Goal: Subscribe to service/newsletter

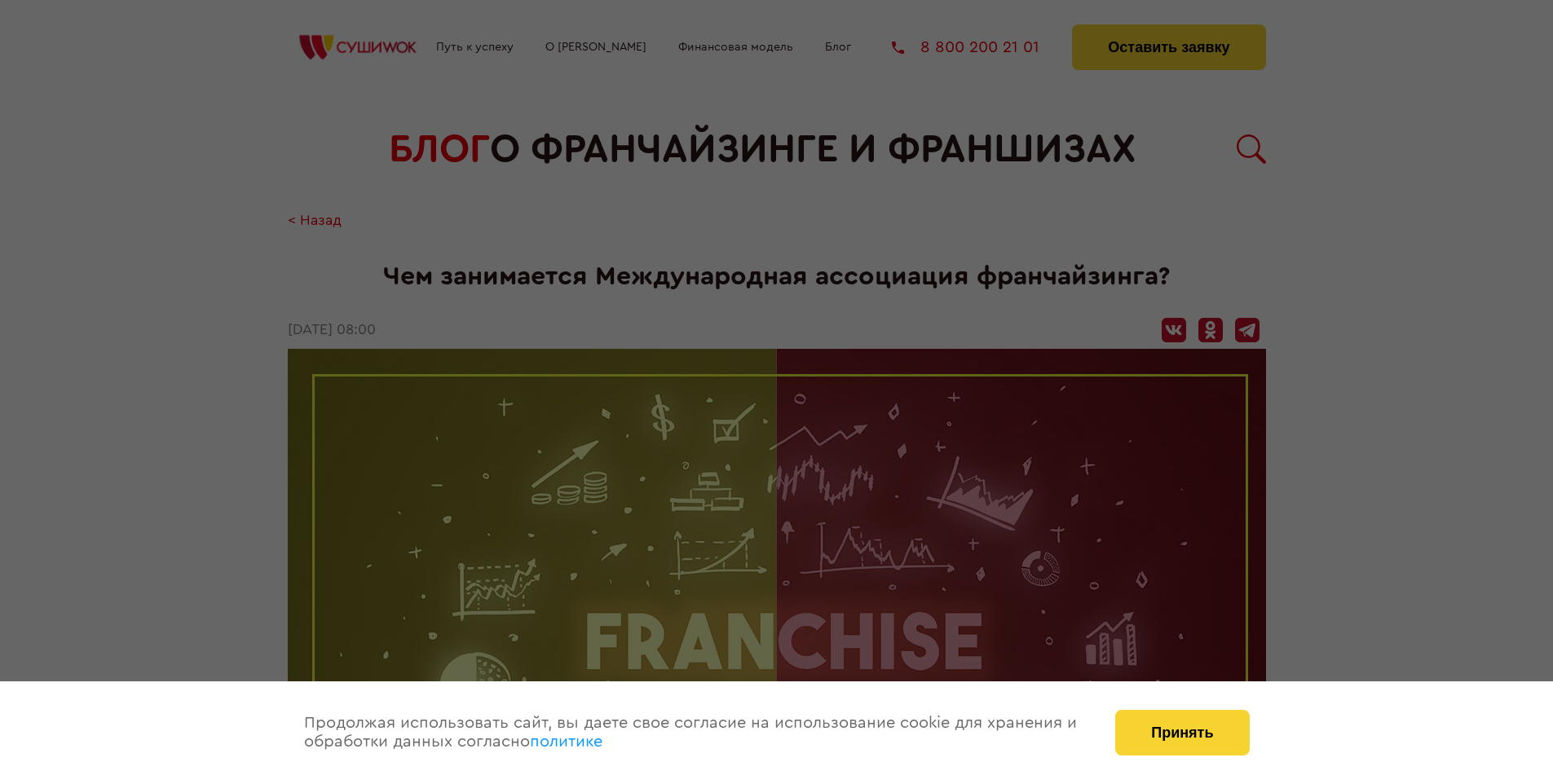
scroll to position [2378, 0]
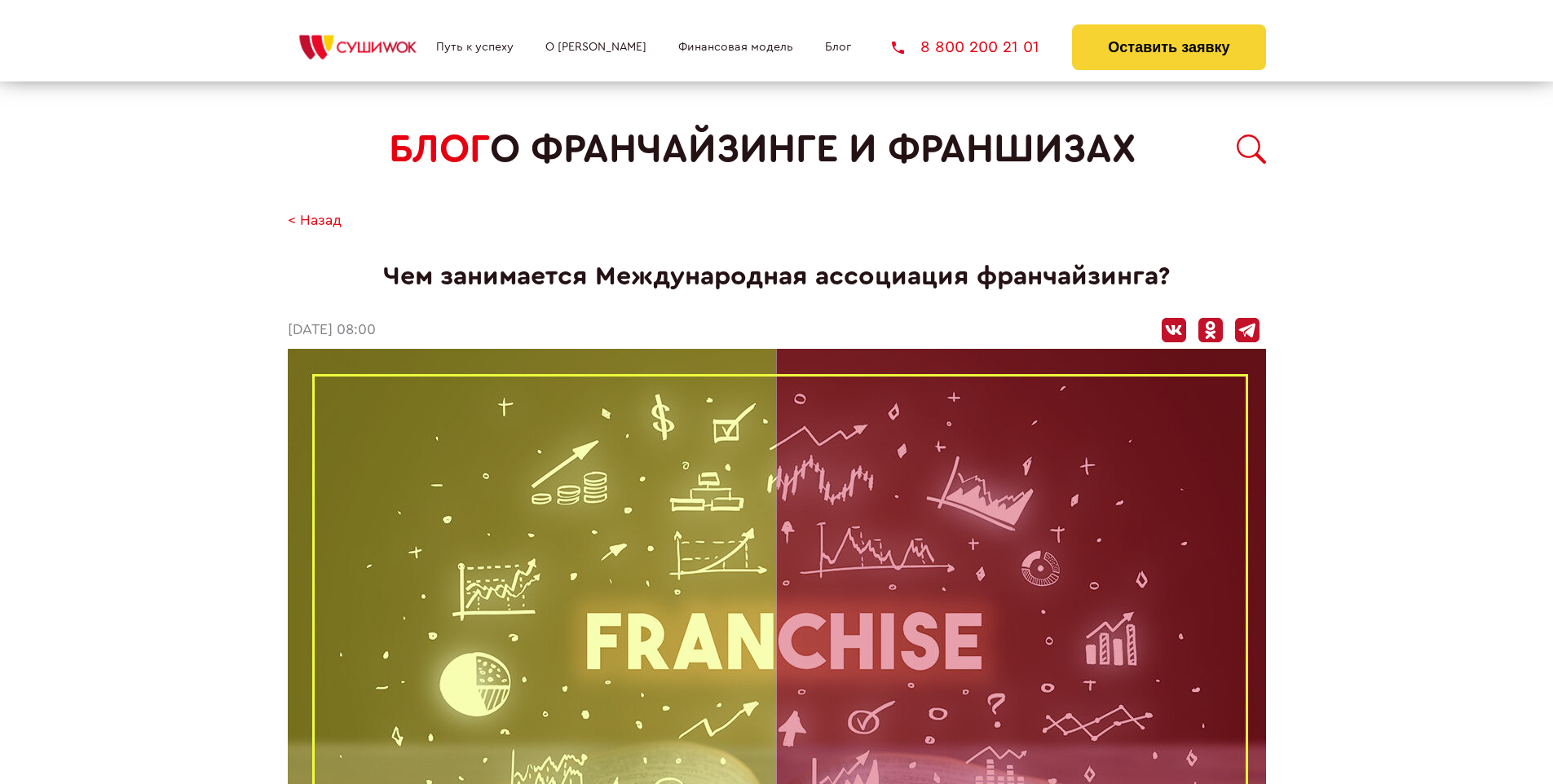
scroll to position [2378, 0]
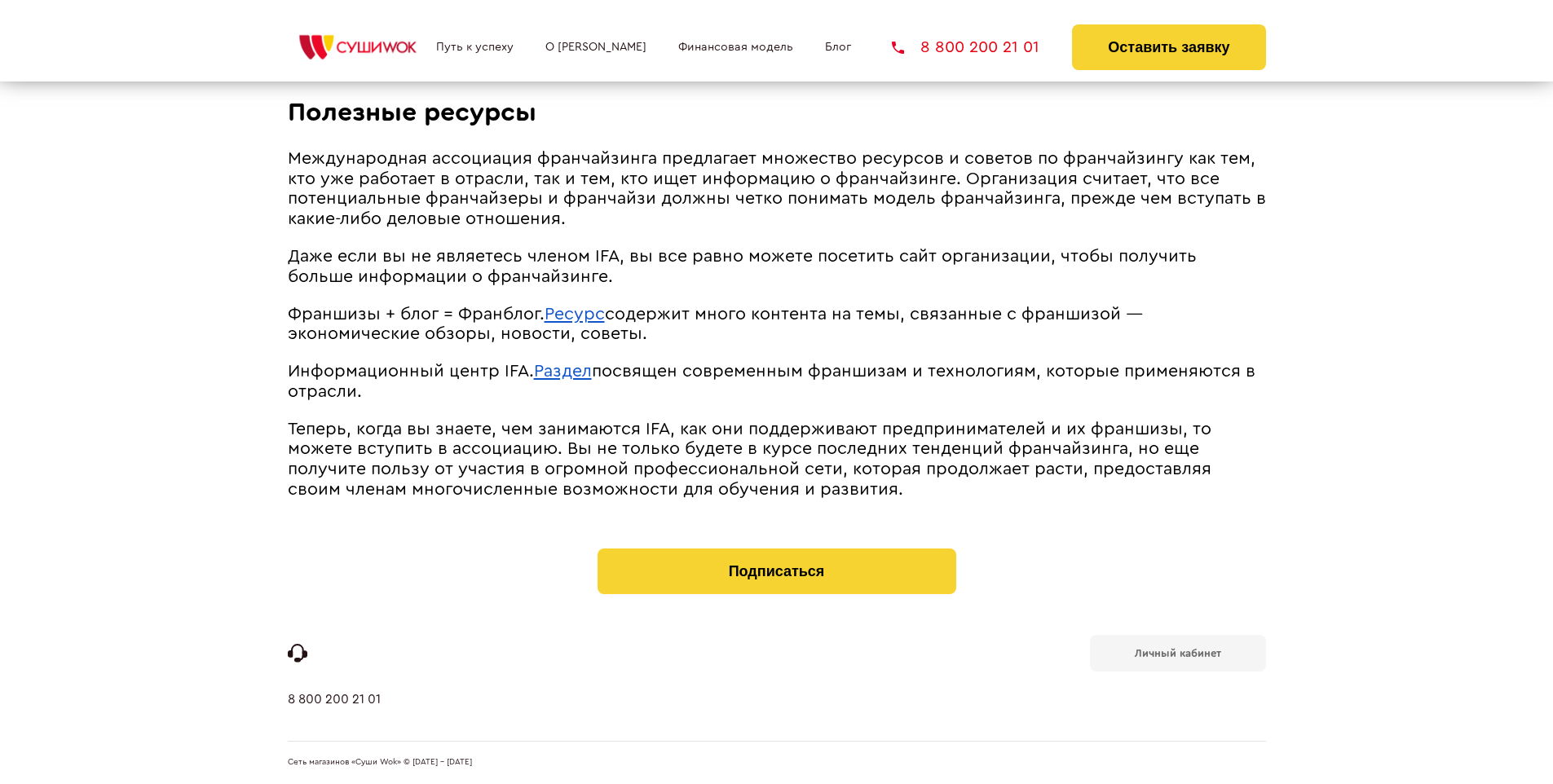
click at [1178, 652] on b "Личный кабинет" at bounding box center [1178, 653] width 87 height 11
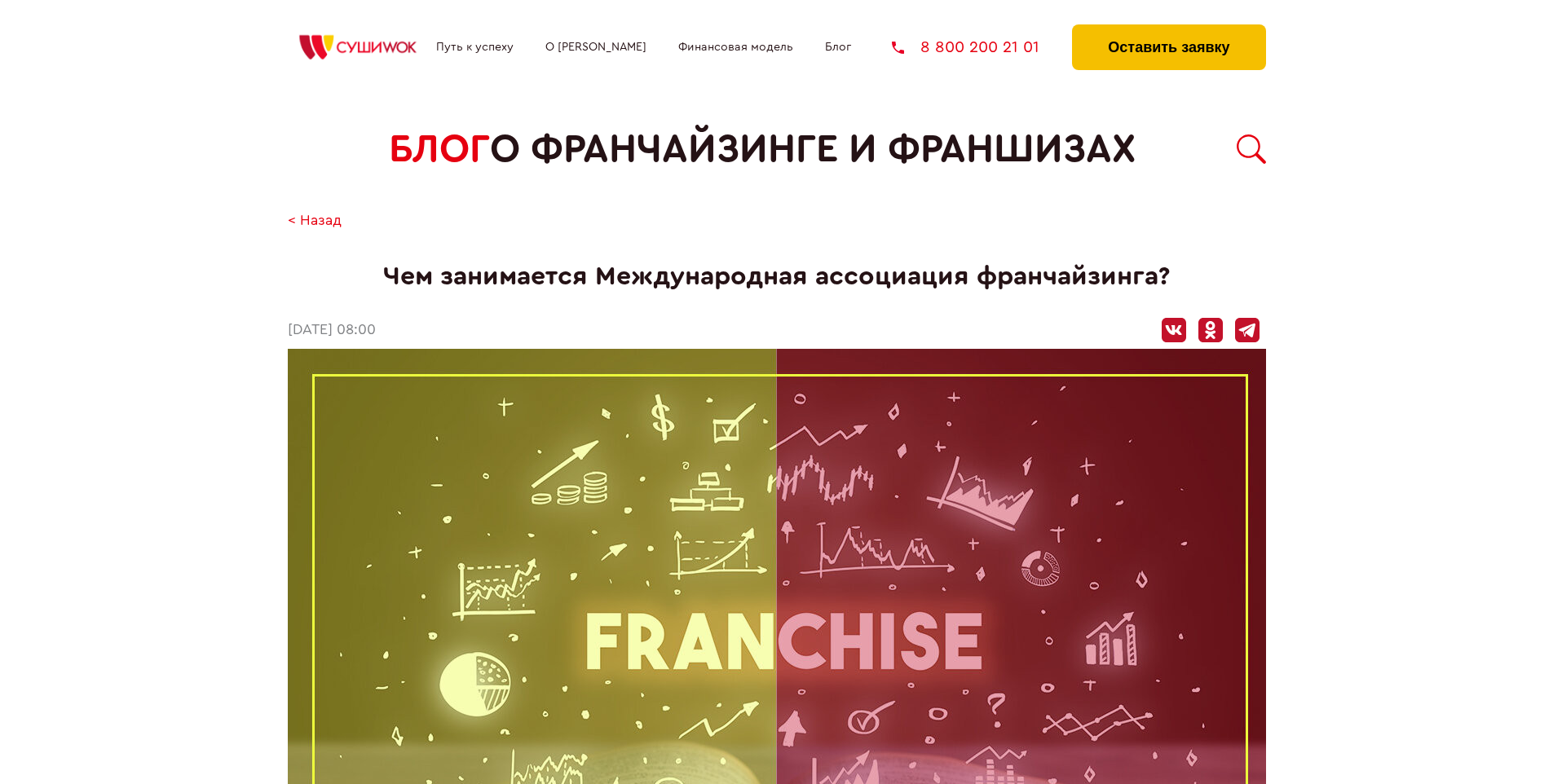
click at [1169, 29] on button "Оставить заявку" at bounding box center [1169, 47] width 193 height 46
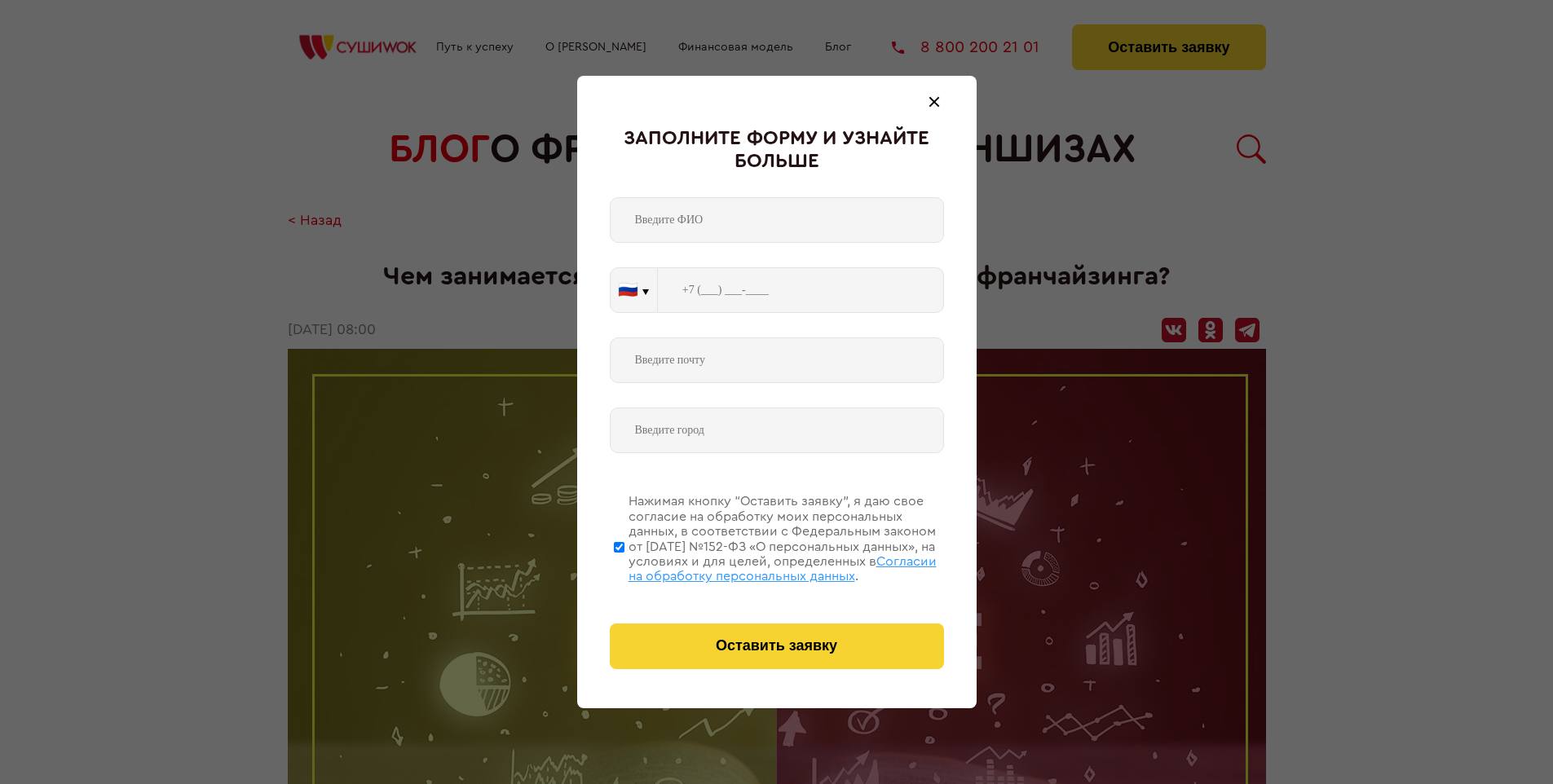
click at [756, 566] on span "Согласии на обработку персональных данных" at bounding box center [783, 569] width 308 height 28
click at [624, 566] on input "Нажимая кнопку “Оставить заявку”, я даю свое согласие на обработку моих персона…" at bounding box center [619, 547] width 11 height 131
checkbox input "false"
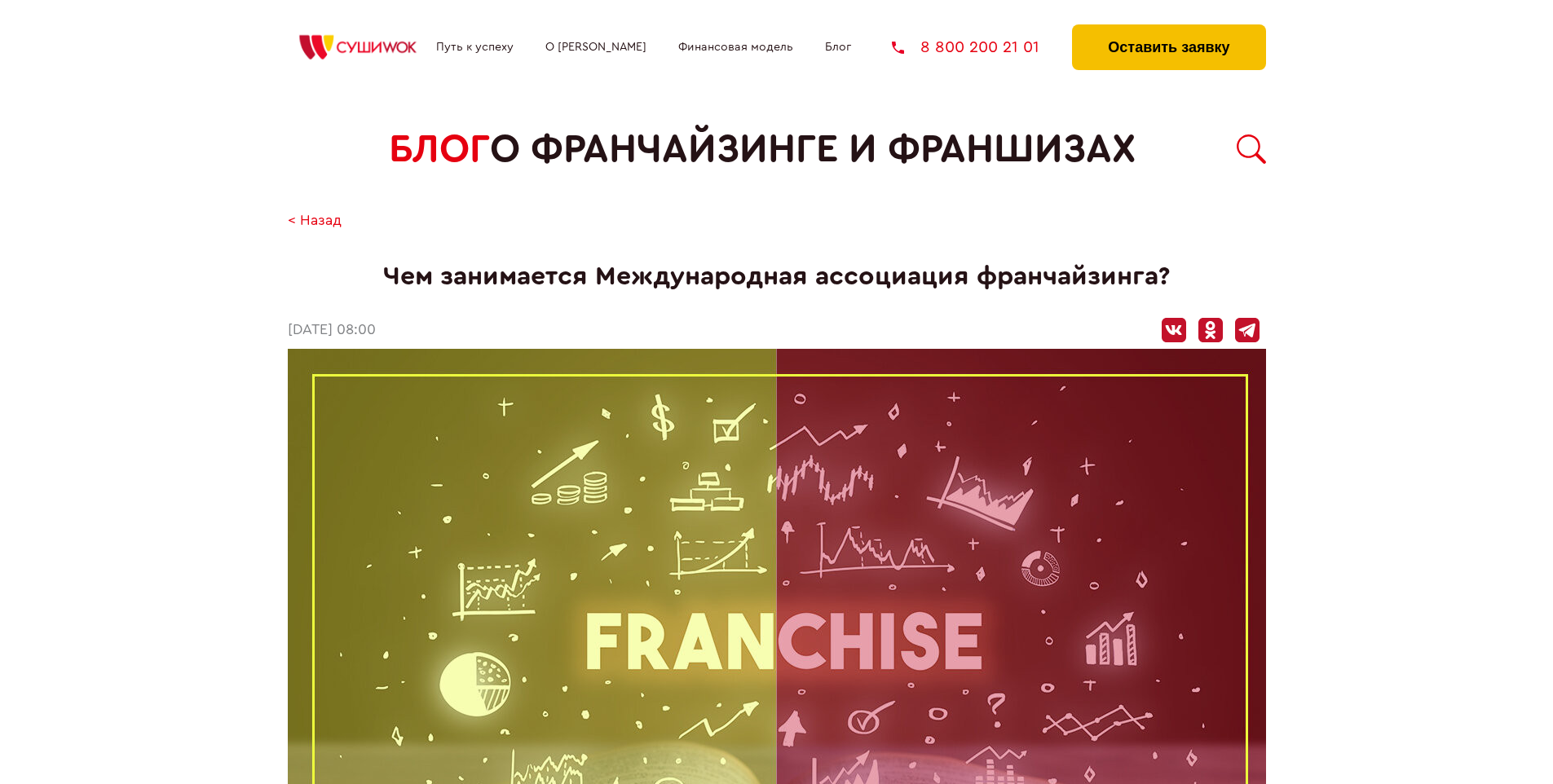
click at [1169, 29] on button "Оставить заявку" at bounding box center [1169, 47] width 193 height 46
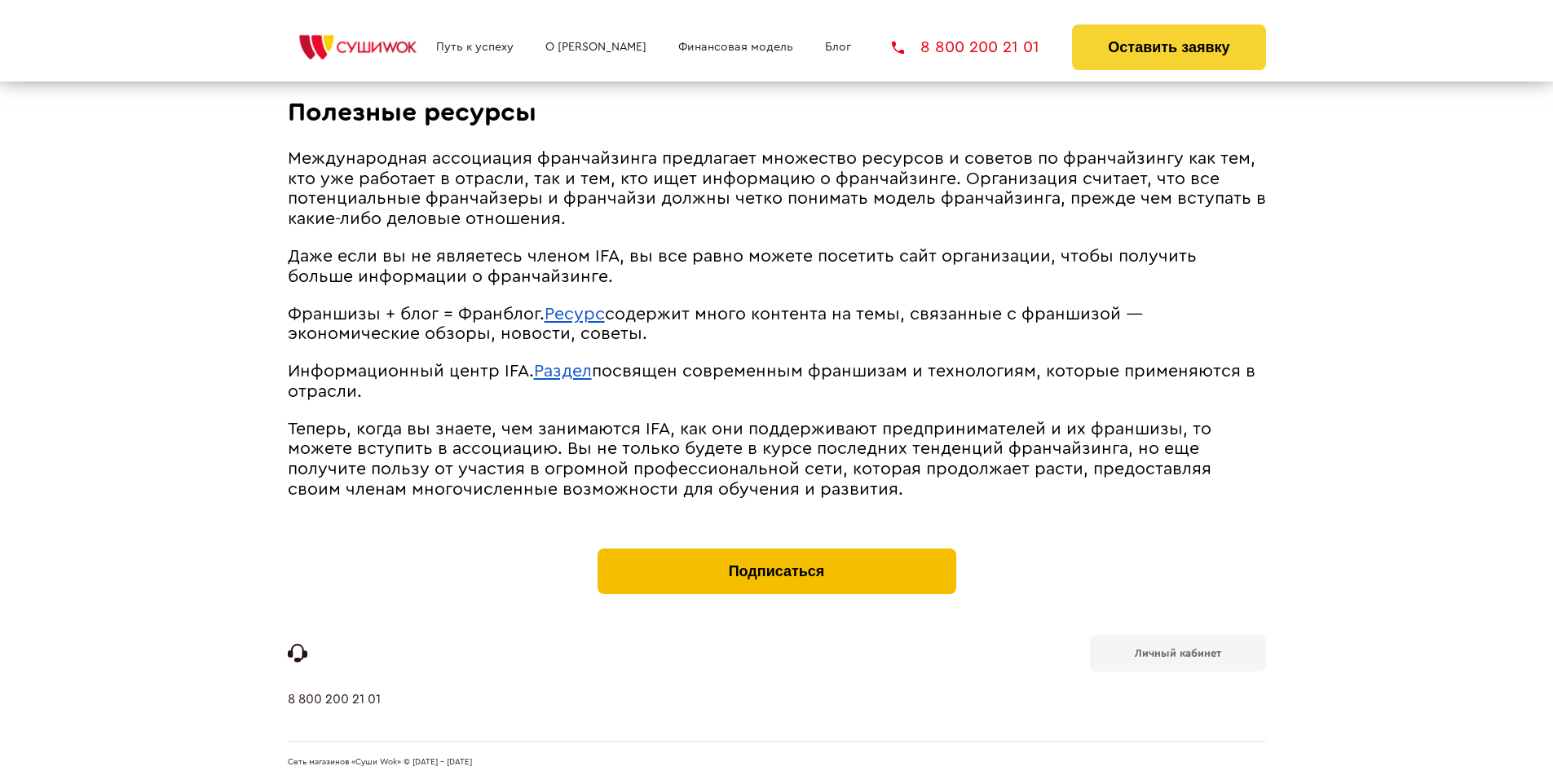
click at [776, 552] on button "Подписаться" at bounding box center [777, 571] width 359 height 46
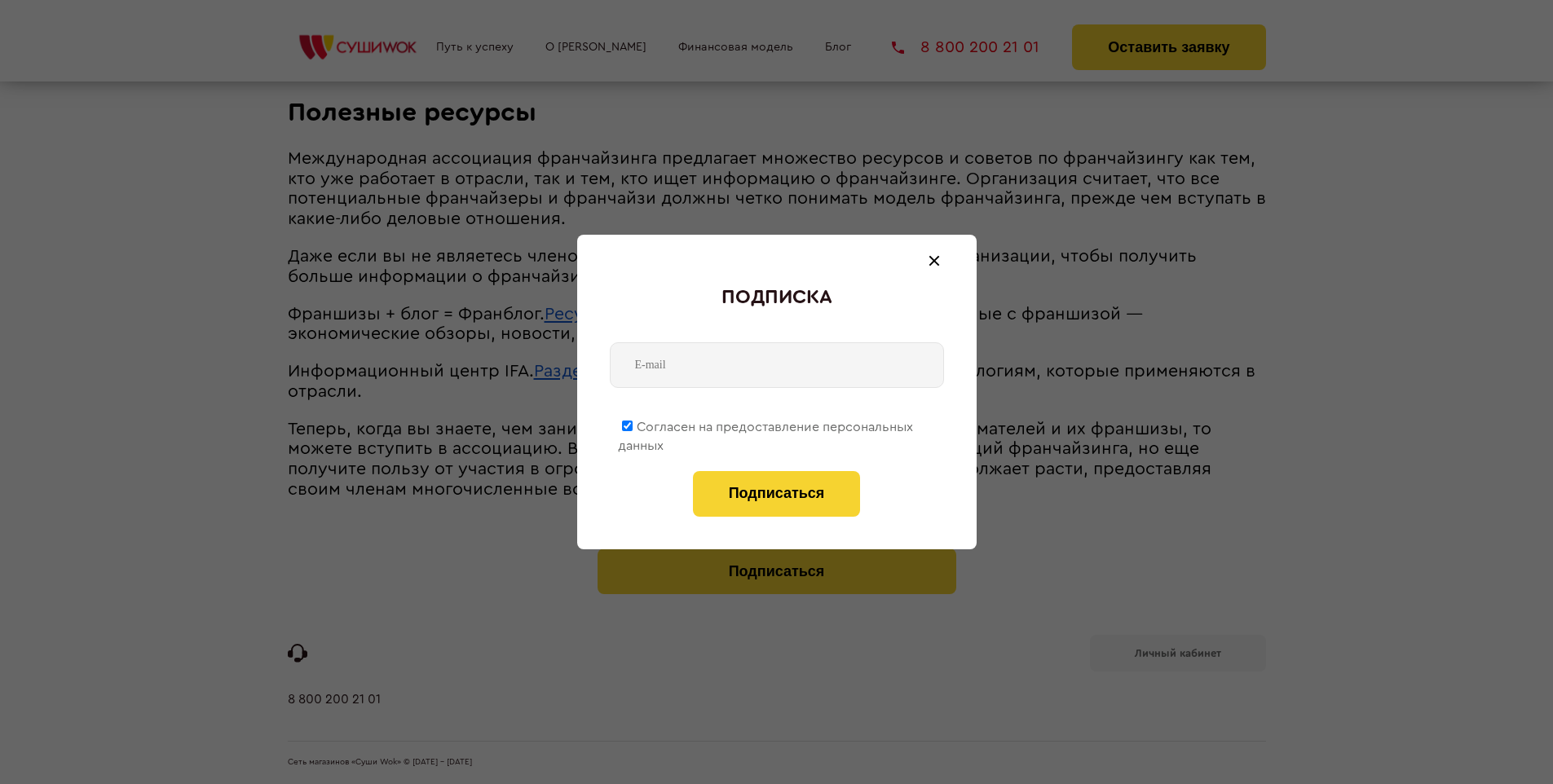
click at [766, 424] on span "Согласен на предоставление персональных данных" at bounding box center [765, 436] width 295 height 32
click at [632, 424] on input "Согласен на предоставление персональных данных" at bounding box center [627, 426] width 11 height 11
checkbox input "false"
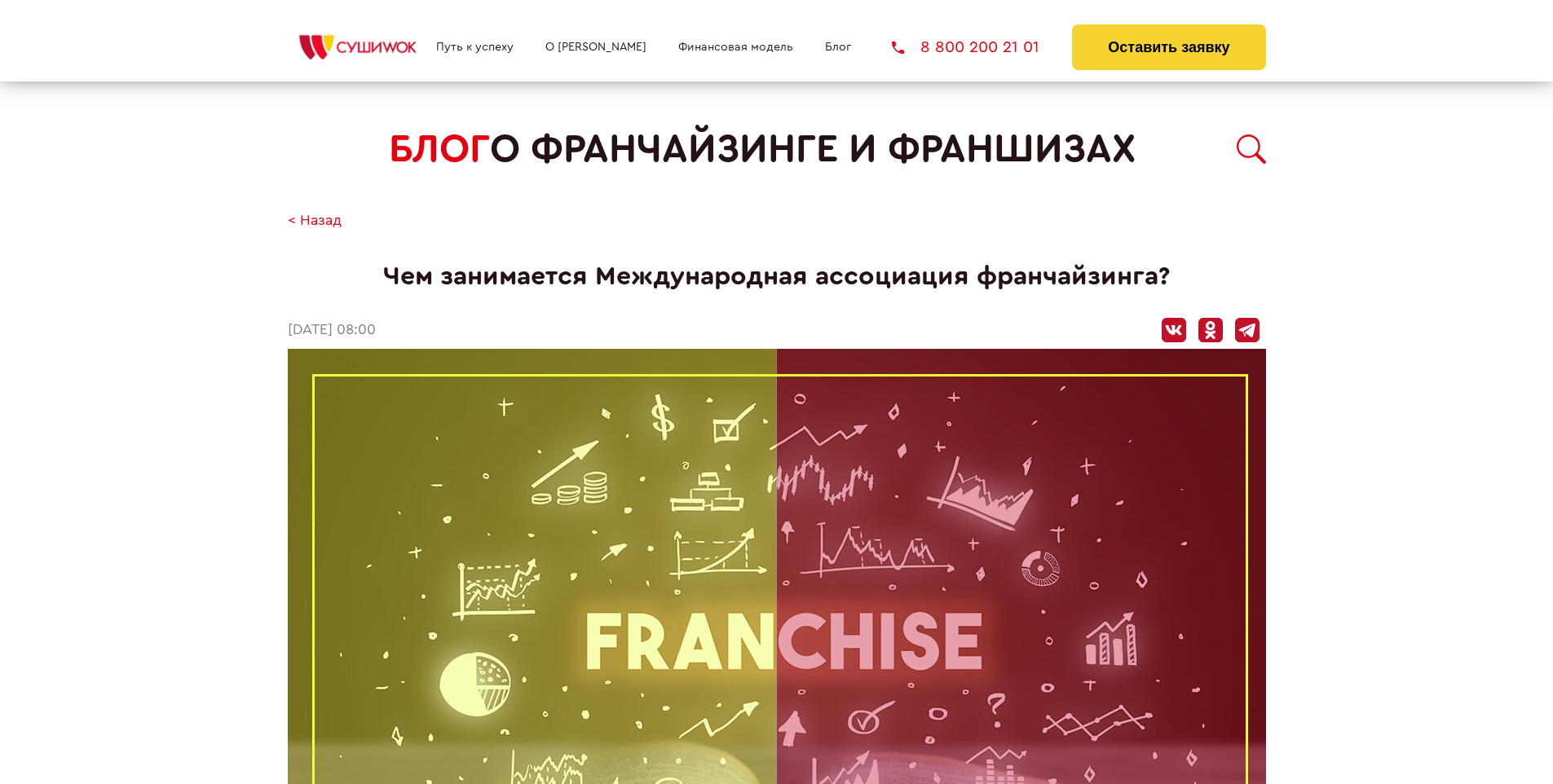
scroll to position [2378, 0]
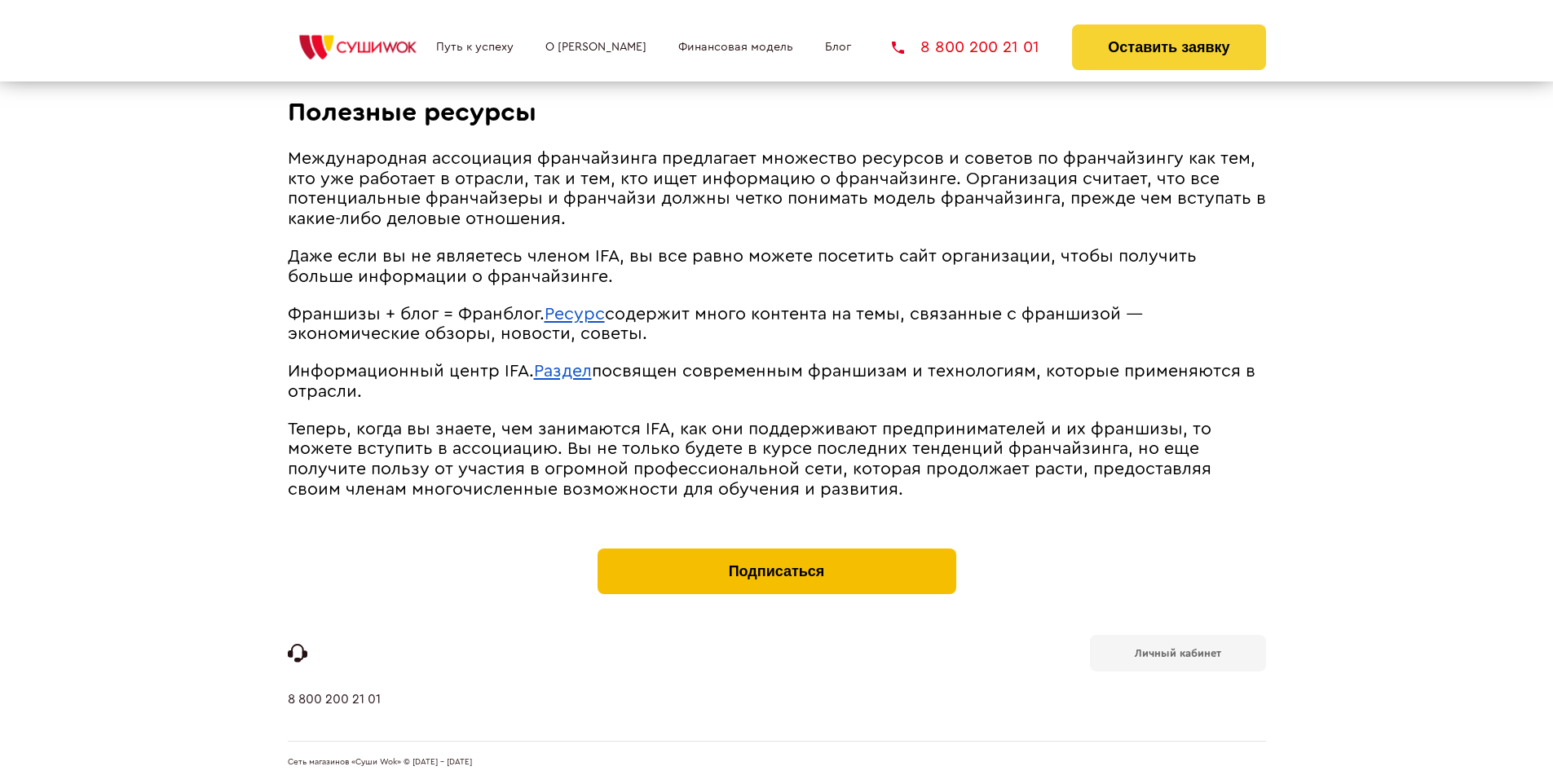
click at [776, 552] on button "Подписаться" at bounding box center [777, 571] width 359 height 46
